Goal: Task Accomplishment & Management: Complete application form

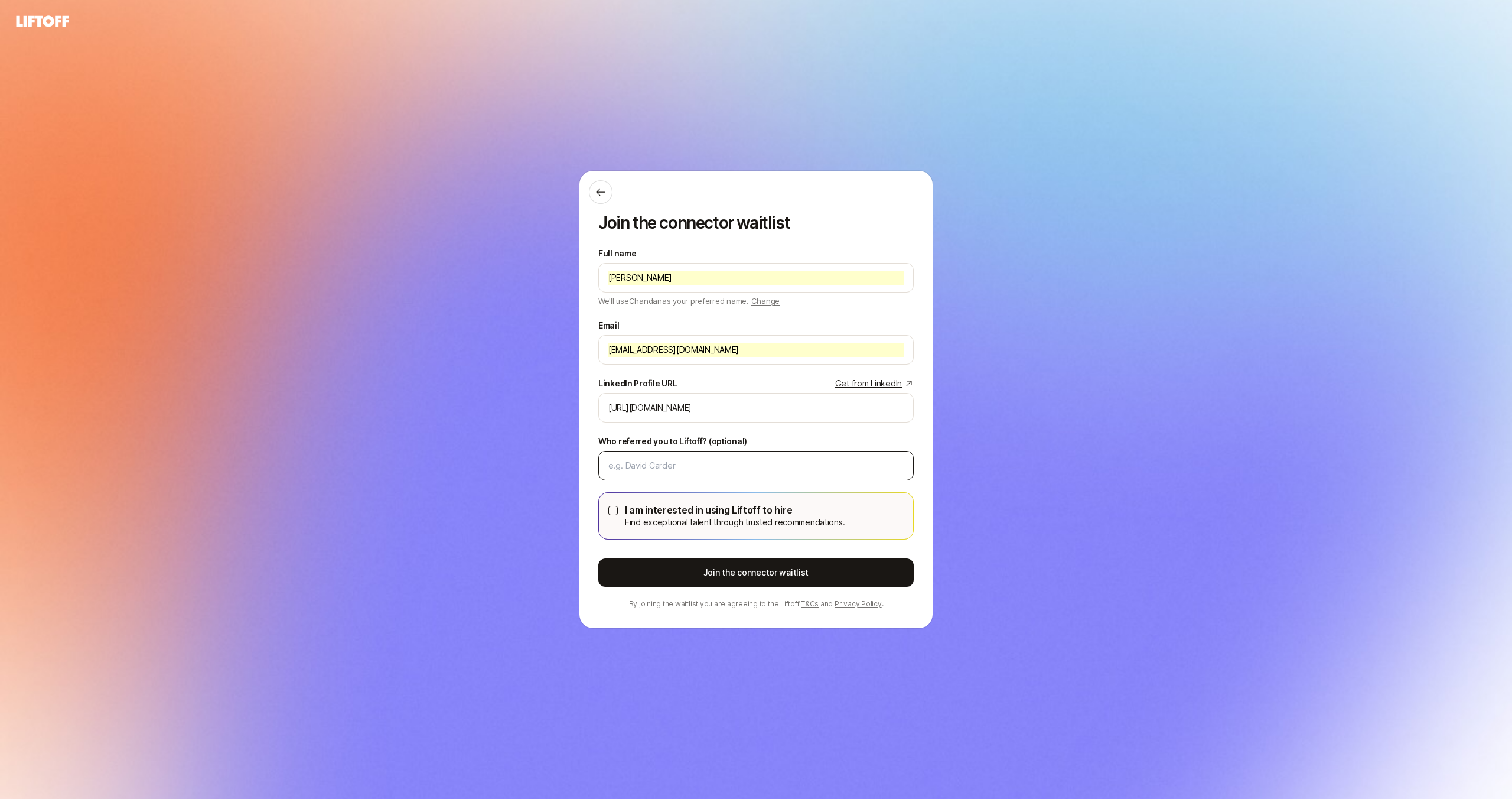
type input "[URL][DOMAIN_NAME]"
click at [652, 468] on input "Who referred you to Liftoff? (optional)" at bounding box center [756, 465] width 296 height 14
click at [607, 511] on label "I am interested in using Liftoff to hire Find exceptional talent through truste…" at bounding box center [756, 515] width 314 height 46
click at [613, 512] on button "I am interested in using Liftoff to hire Find exceptional talent through truste…" at bounding box center [613, 510] width 9 height 9
click at [613, 511] on button "I am interested in using Liftoff to hire Find exceptional talent through truste…" at bounding box center [613, 510] width 9 height 9
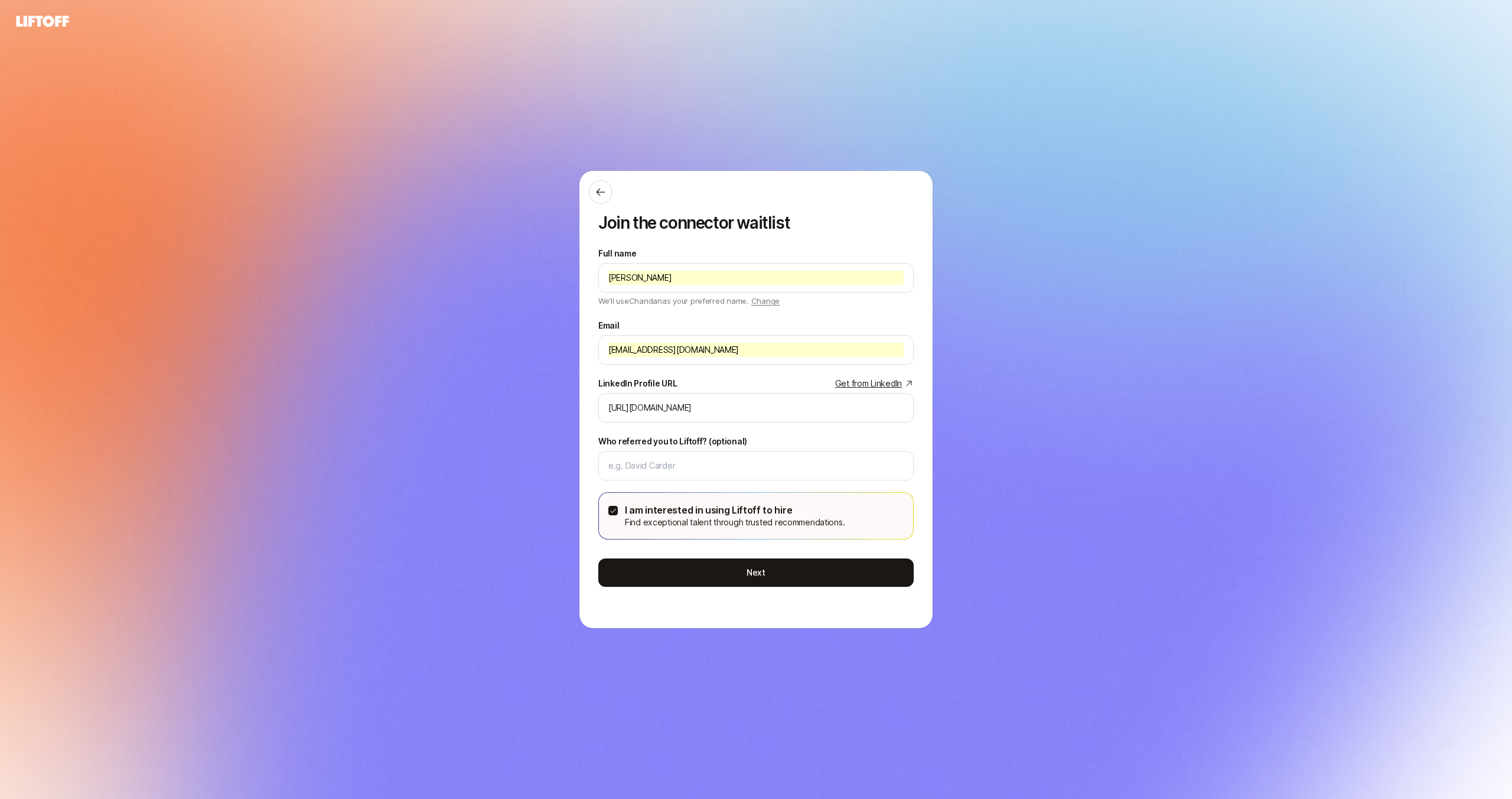
click at [613, 511] on button "I am interested in using Liftoff to hire Find exceptional talent through truste…" at bounding box center [613, 510] width 9 height 9
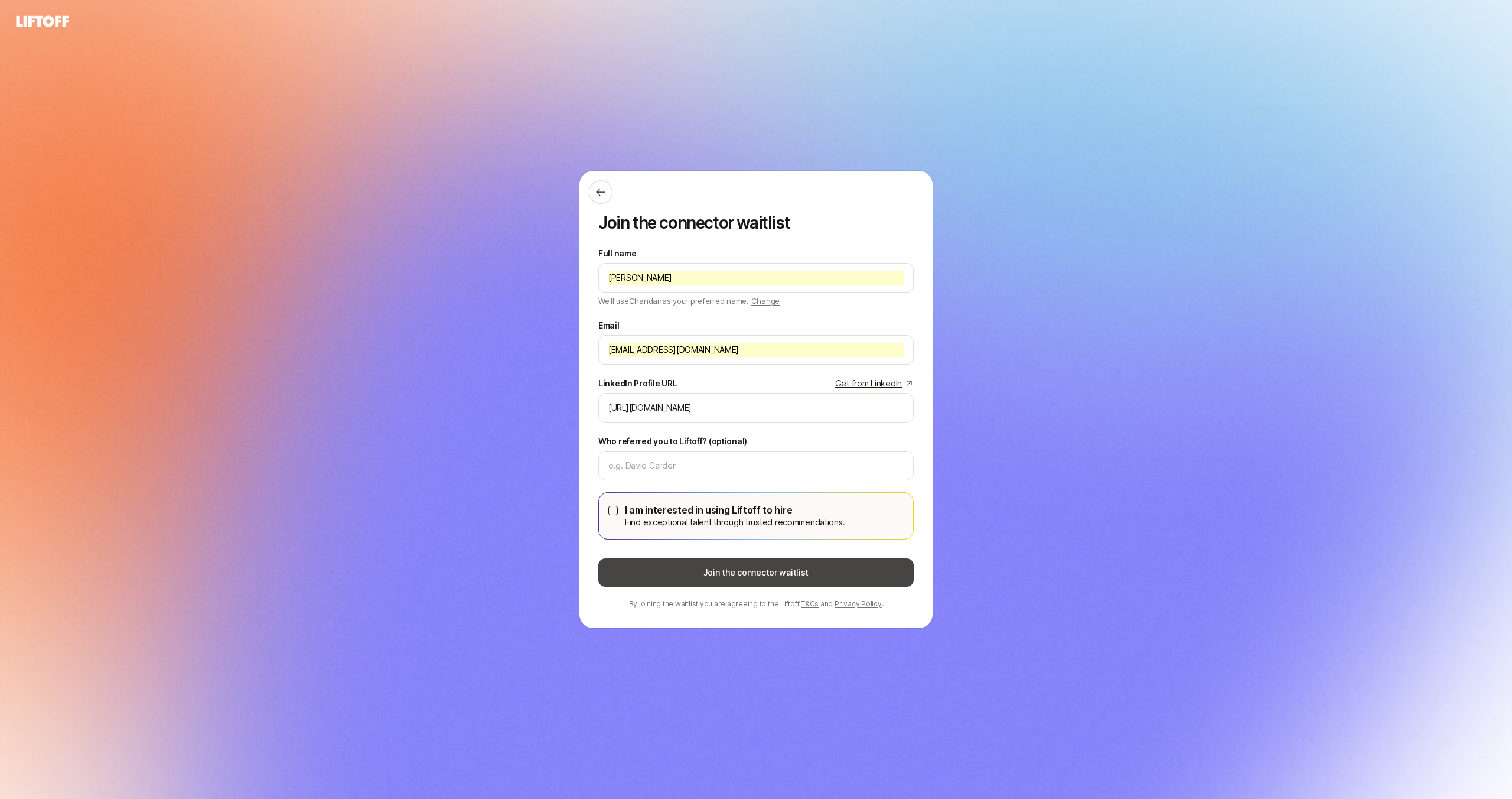
click at [775, 574] on button "Join the connector waitlist" at bounding box center [756, 572] width 316 height 28
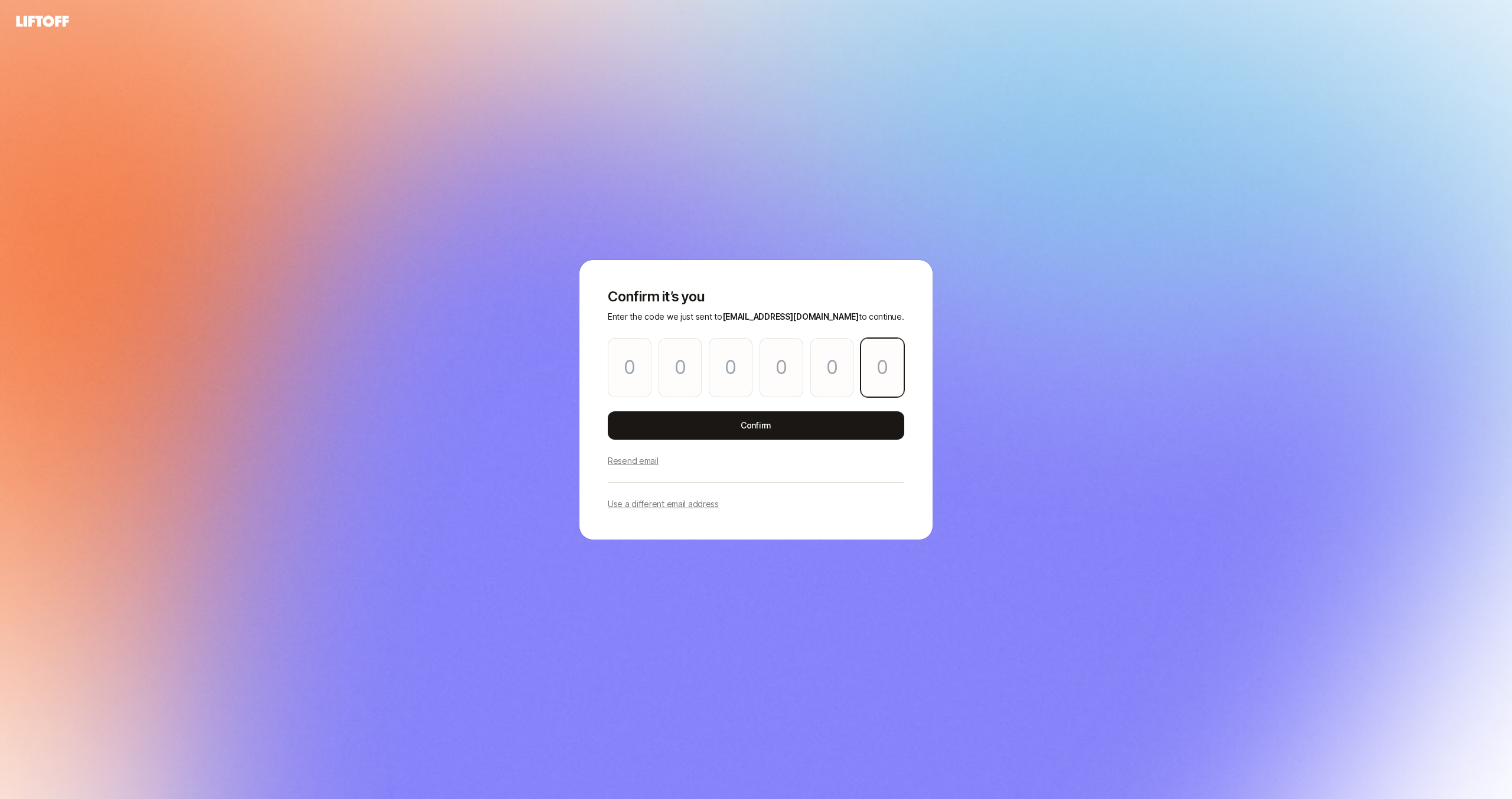
paste input "6"
type input "7"
type input "6"
type input "9"
type input "7"
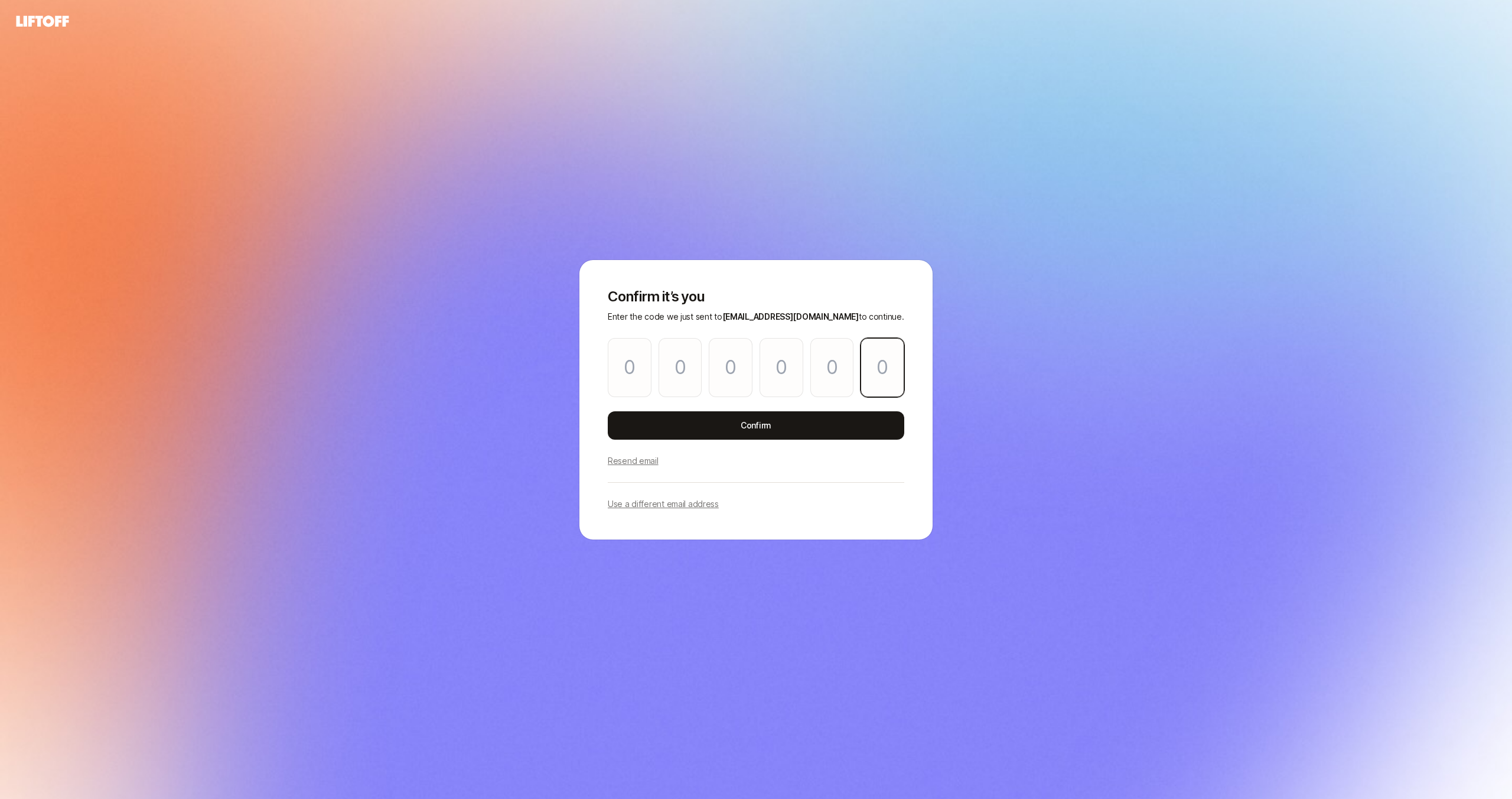
type input "4"
type input "6"
click at [764, 431] on button "Confirm" at bounding box center [756, 425] width 296 height 28
